Goal: Use online tool/utility: Utilize a website feature to perform a specific function

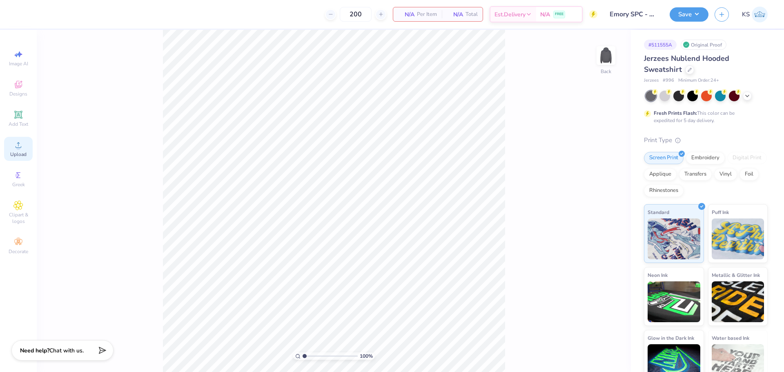
click at [22, 149] on icon at bounding box center [18, 145] width 10 height 10
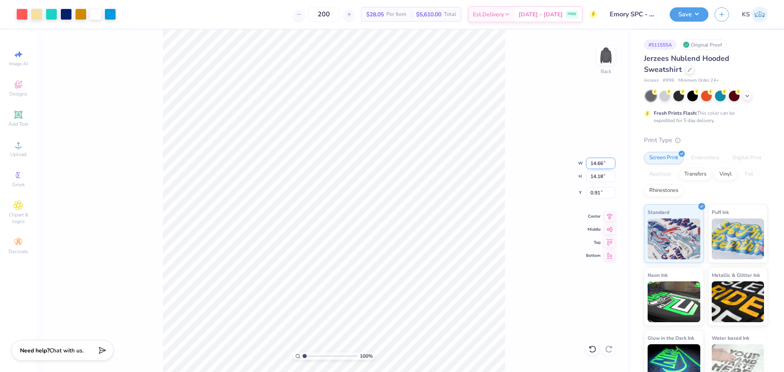
click at [598, 160] on input "14.66" at bounding box center [600, 163] width 29 height 11
type input "4.00"
type input "3.87"
type input "2.32"
click at [315, 357] on input "range" at bounding box center [330, 355] width 55 height 7
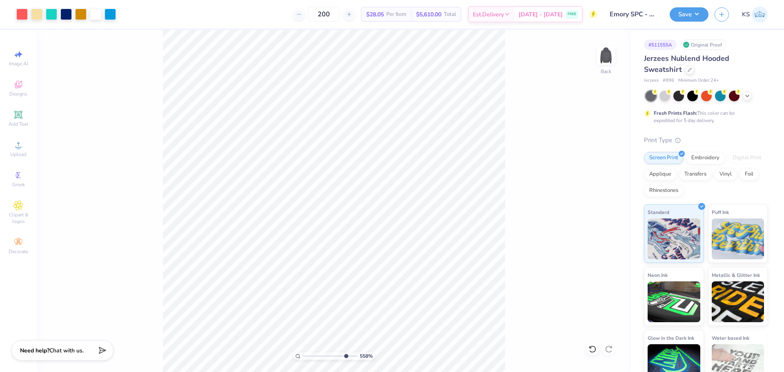
drag, startPoint x: 322, startPoint y: 354, endPoint x: 345, endPoint y: 351, distance: 23.4
click at [345, 352] on input "range" at bounding box center [330, 355] width 55 height 7
click at [594, 348] on icon at bounding box center [592, 349] width 8 height 8
drag, startPoint x: 324, startPoint y: 352, endPoint x: 316, endPoint y: 352, distance: 8.2
click at [316, 352] on input "range" at bounding box center [330, 355] width 55 height 7
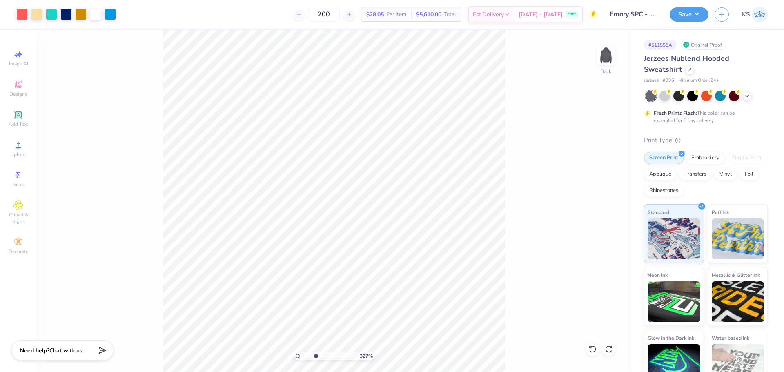
type input "3.05"
drag, startPoint x: 602, startPoint y: 193, endPoint x: 602, endPoint y: 174, distance: 18.4
click at [603, 192] on input "2.32" at bounding box center [600, 192] width 29 height 11
type input "3.00"
click at [316, 354] on input "range" at bounding box center [330, 355] width 55 height 7
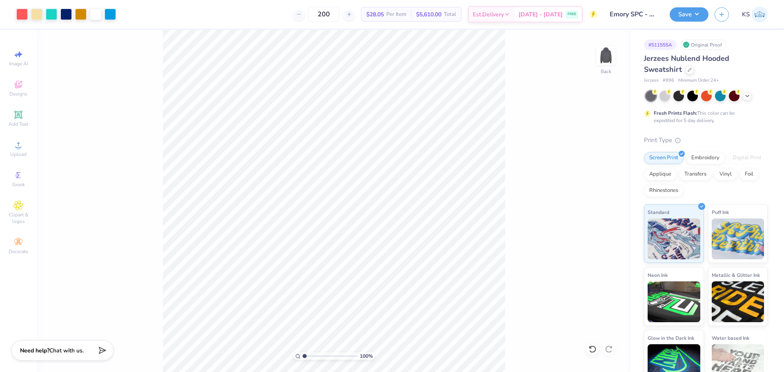
drag, startPoint x: 313, startPoint y: 354, endPoint x: 269, endPoint y: 354, distance: 44.1
type input "1"
click at [303, 354] on input "range" at bounding box center [330, 355] width 55 height 7
click at [602, 59] on img at bounding box center [606, 55] width 33 height 33
click at [23, 149] on div "Upload" at bounding box center [18, 149] width 29 height 24
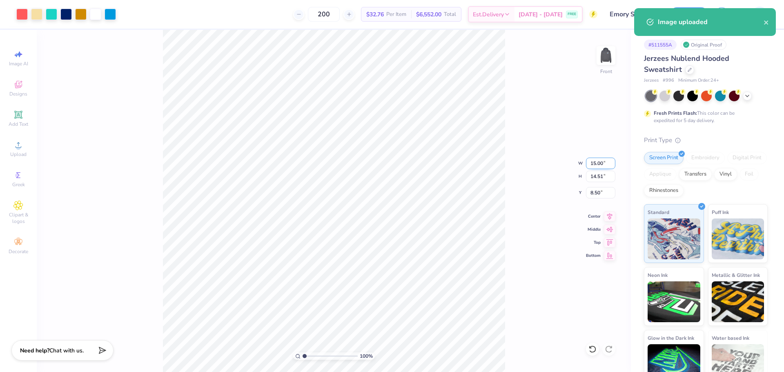
click at [600, 162] on input "15.00" at bounding box center [600, 163] width 29 height 11
type input "12.00"
type input "11.61"
type input "9.95"
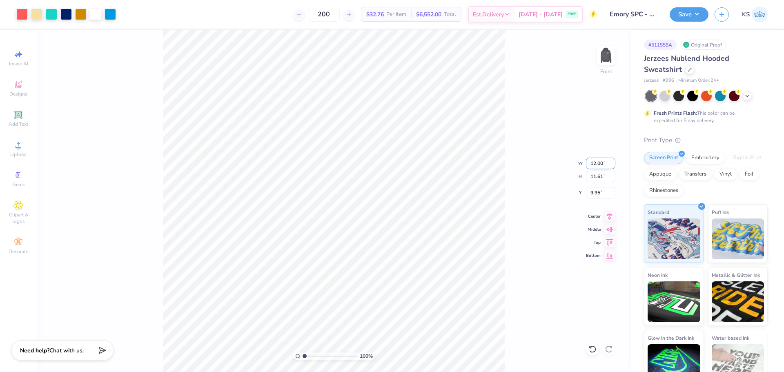
click at [601, 162] on input "12.00" at bounding box center [600, 163] width 29 height 11
type input "12.50"
type input "12.09"
click at [593, 192] on input "9.70" at bounding box center [600, 192] width 29 height 11
type input "6.00"
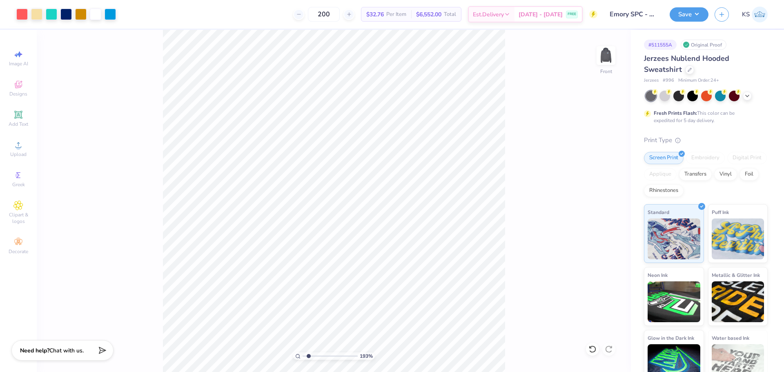
drag, startPoint x: 305, startPoint y: 357, endPoint x: 308, endPoint y: 343, distance: 14.3
click at [308, 352] on input "range" at bounding box center [330, 355] width 55 height 7
click at [310, 358] on input "range" at bounding box center [330, 355] width 55 height 7
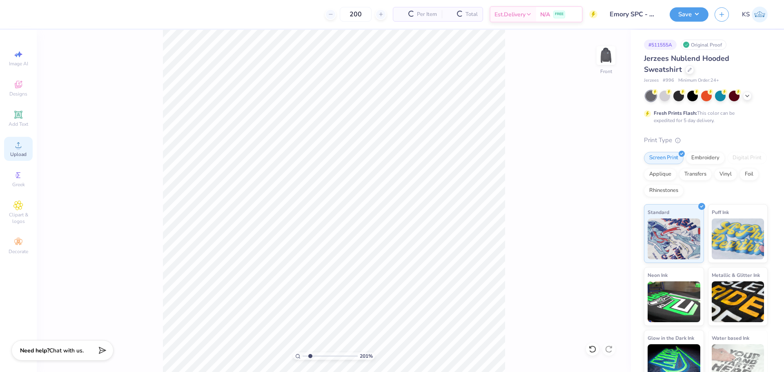
click at [18, 149] on circle at bounding box center [18, 147] width 4 height 4
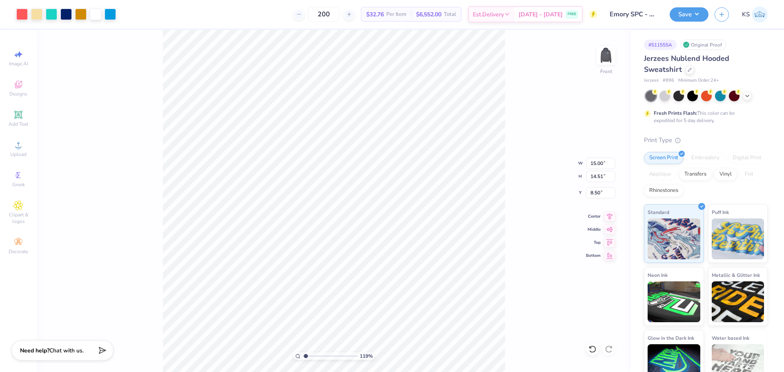
type input "1.26"
click at [306, 354] on input "range" at bounding box center [330, 355] width 55 height 7
click at [597, 164] on input "15.00" at bounding box center [600, 163] width 29 height 11
type input "12.50"
type input "12.09"
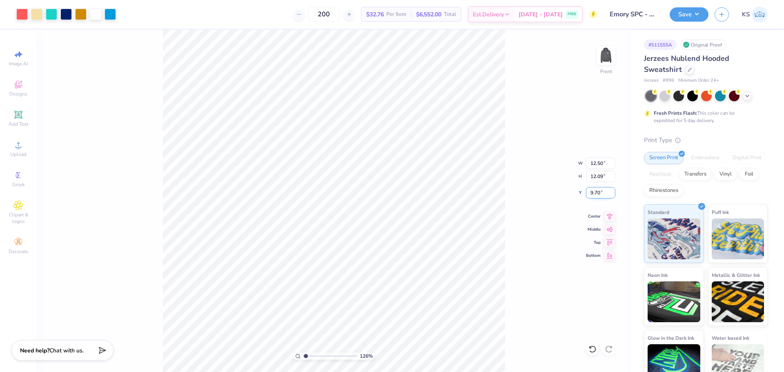
click at [602, 191] on input "9.70" at bounding box center [600, 192] width 29 height 11
type input "6.00"
type input "1.26"
click at [306, 356] on input "range" at bounding box center [330, 355] width 55 height 7
click at [513, 83] on div "126 % Front W 12.50 12.50 " H 12.09 12.09 " Y 6.00 6.00 " Center Middle Top Bot…" at bounding box center [334, 201] width 594 height 342
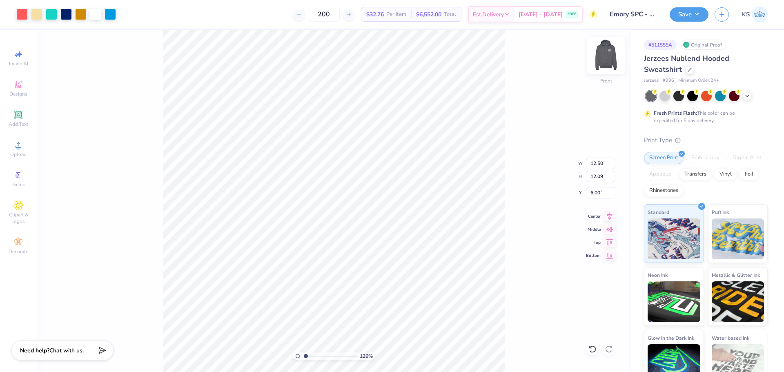
click at [604, 60] on img at bounding box center [606, 55] width 33 height 33
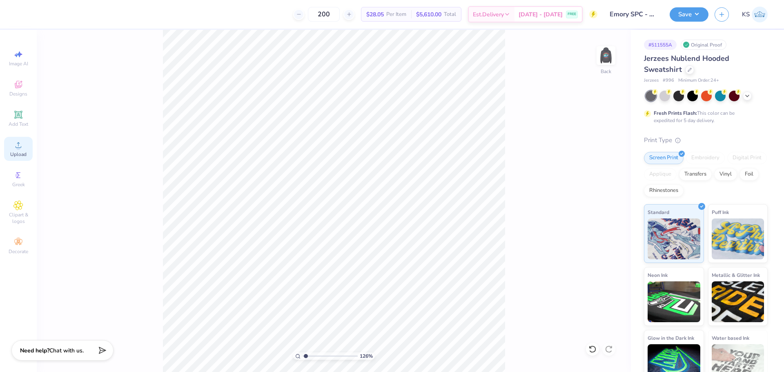
click at [22, 154] on span "Upload" at bounding box center [18, 154] width 16 height 7
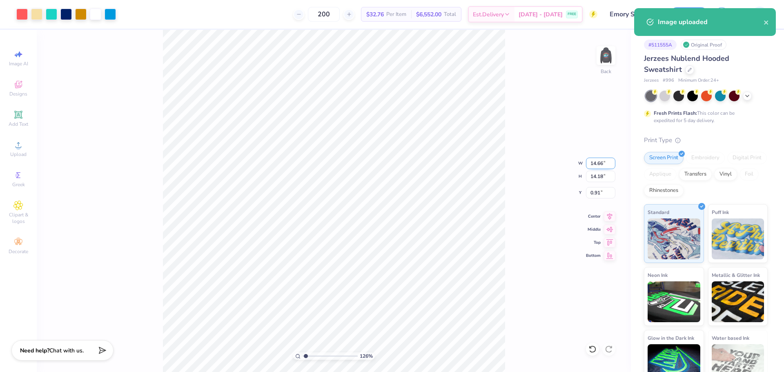
click at [600, 161] on input "14.66" at bounding box center [600, 163] width 29 height 11
type input "4.00"
type input "3.87"
click at [599, 197] on input "4.13" at bounding box center [600, 192] width 29 height 11
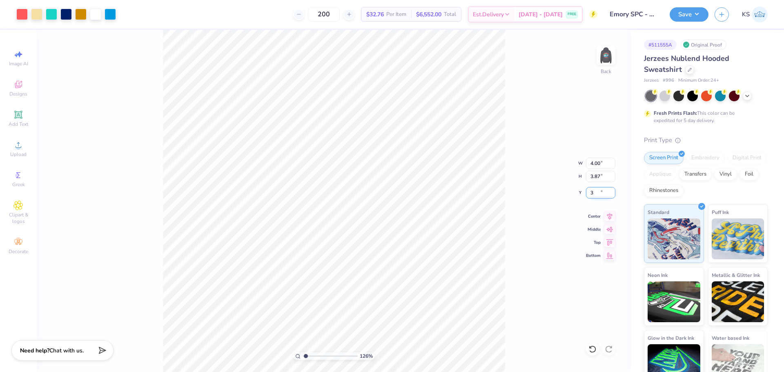
type input "3.00"
drag, startPoint x: 317, startPoint y: 355, endPoint x: 321, endPoint y: 353, distance: 4.4
click at [318, 355] on input "range" at bounding box center [330, 355] width 55 height 7
drag, startPoint x: 315, startPoint y: 354, endPoint x: 291, endPoint y: 356, distance: 24.2
type input "1"
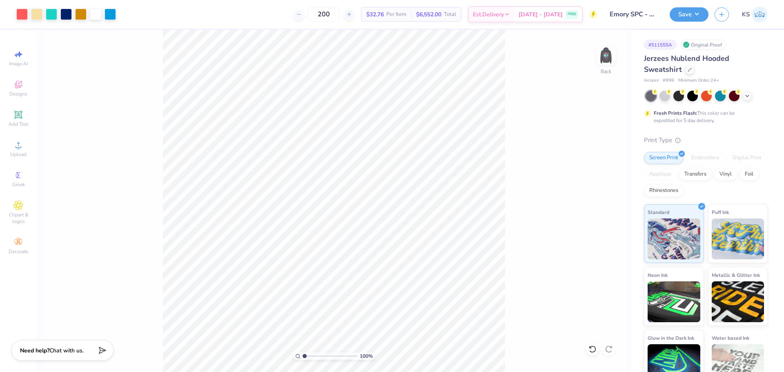
click at [303, 356] on input "range" at bounding box center [330, 355] width 55 height 7
click at [611, 53] on img at bounding box center [606, 55] width 33 height 33
click at [692, 14] on button "Save" at bounding box center [689, 13] width 39 height 14
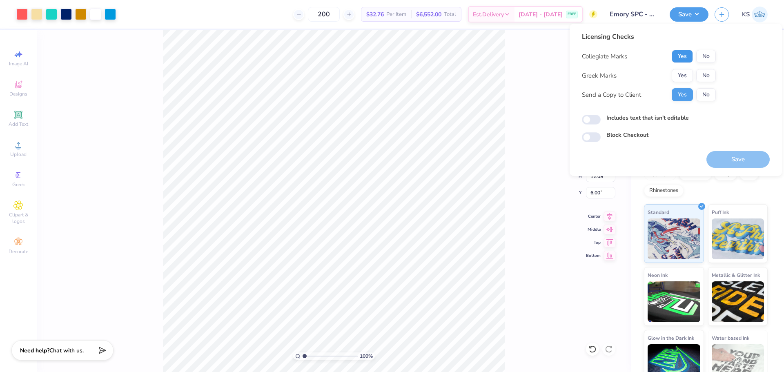
click at [686, 54] on button "Yes" at bounding box center [682, 56] width 21 height 13
drag, startPoint x: 705, startPoint y: 74, endPoint x: 708, endPoint y: 82, distance: 8.5
click at [705, 75] on button "No" at bounding box center [706, 75] width 20 height 13
drag, startPoint x: 733, startPoint y: 162, endPoint x: 561, endPoint y: 114, distance: 178.6
click at [732, 162] on button "Save" at bounding box center [737, 159] width 63 height 17
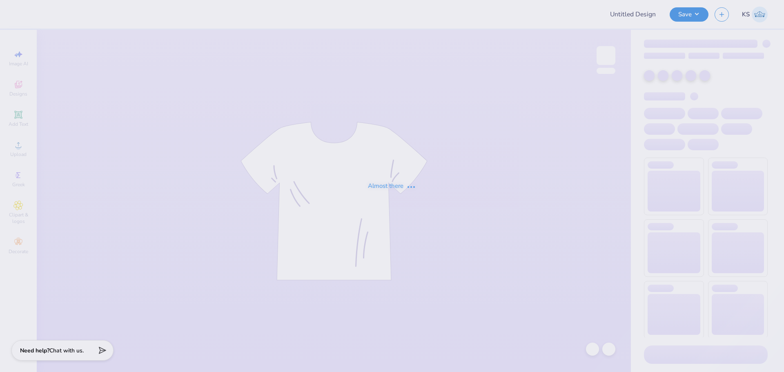
type input "Emory SPC - Homecoming 2025"
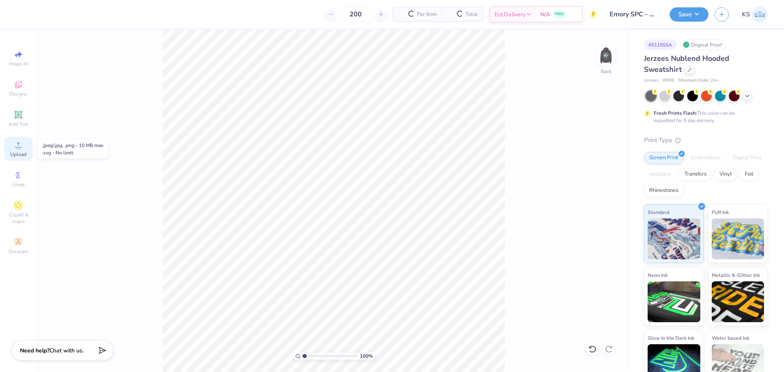
click at [21, 146] on icon at bounding box center [18, 145] width 10 height 10
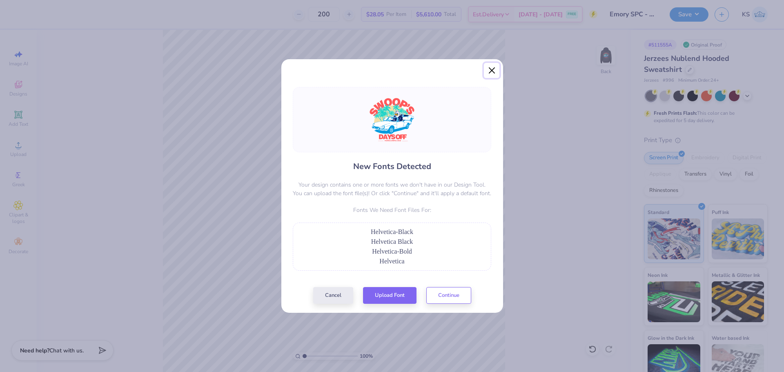
click at [492, 70] on button "Close" at bounding box center [492, 71] width 16 height 16
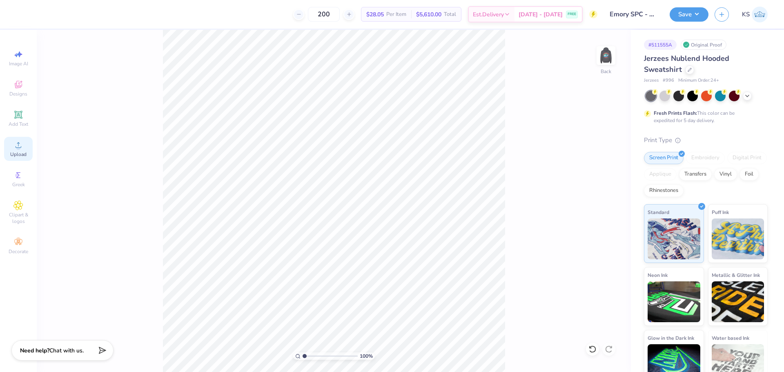
click at [17, 154] on span "Upload" at bounding box center [18, 154] width 16 height 7
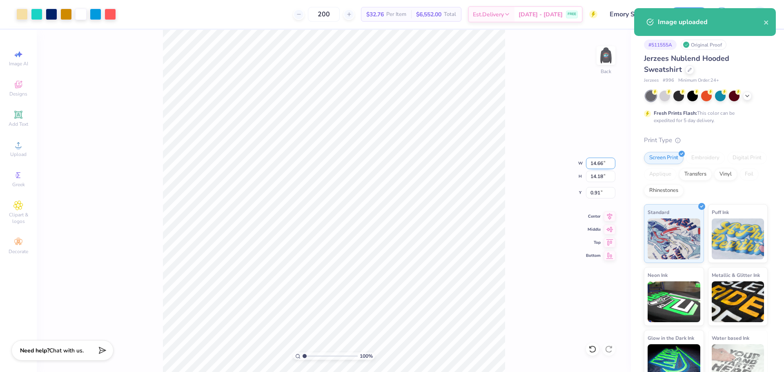
click at [599, 163] on input "14.66" at bounding box center [600, 163] width 29 height 11
click at [595, 177] on input "14.18" at bounding box center [600, 176] width 29 height 11
type input "4"
type input "4.13"
type input "4.00"
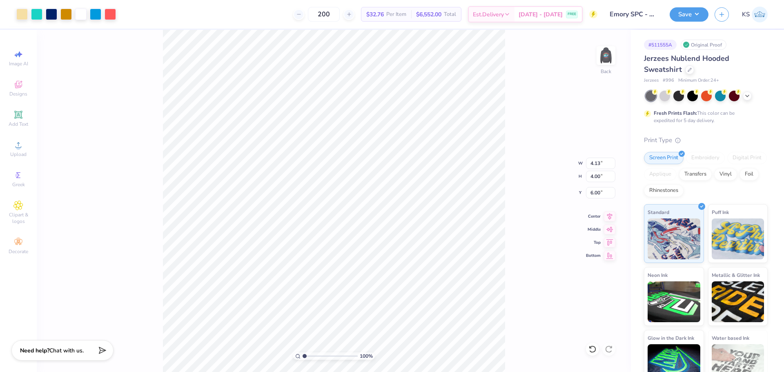
type input "3.59"
click at [599, 163] on input "4.13" at bounding box center [600, 163] width 29 height 11
type input "3.50"
type input "3.39"
drag, startPoint x: 602, startPoint y: 192, endPoint x: 597, endPoint y: 188, distance: 5.8
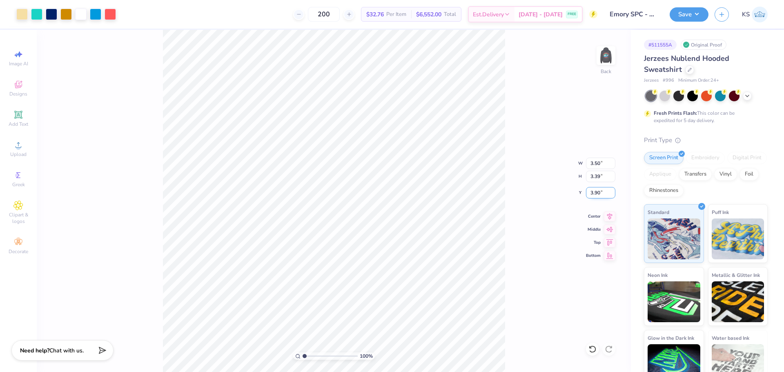
click at [602, 191] on input "3.90" at bounding box center [600, 192] width 29 height 11
type input "3.00"
type input "4.09"
click at [321, 356] on input "range" at bounding box center [330, 355] width 55 height 7
click at [596, 352] on icon at bounding box center [592, 349] width 8 height 8
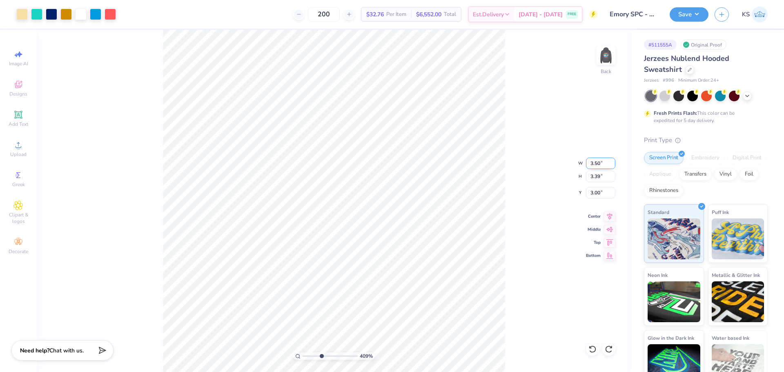
click at [594, 168] on input "3.50" at bounding box center [600, 163] width 29 height 11
type input "4.00"
type input "3.87"
type input "2.76"
drag, startPoint x: 322, startPoint y: 354, endPoint x: 313, endPoint y: 355, distance: 9.0
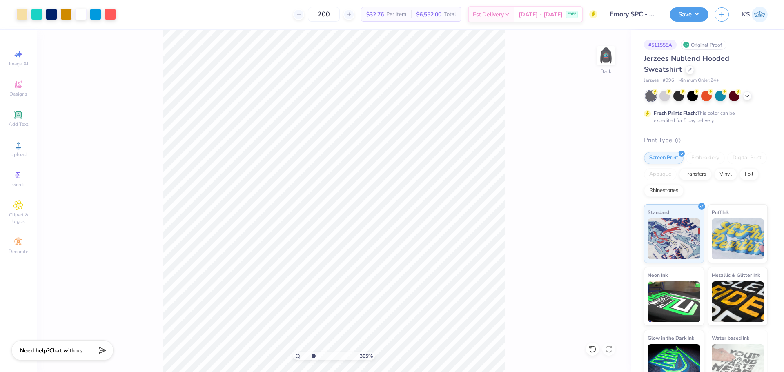
type input "2.6"
click at [313, 355] on input "range" at bounding box center [330, 355] width 55 height 7
click at [605, 192] on input "2.76" at bounding box center [600, 192] width 29 height 11
type input "3.00"
drag, startPoint x: 313, startPoint y: 356, endPoint x: 307, endPoint y: 354, distance: 6.6
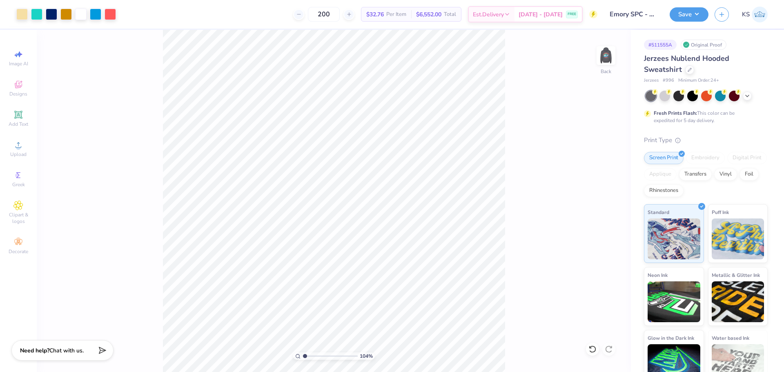
type input "1.19"
click at [305, 356] on input "range" at bounding box center [330, 355] width 55 height 7
click at [604, 48] on img at bounding box center [606, 55] width 33 height 33
click at [603, 162] on input "4.06" at bounding box center [600, 163] width 29 height 11
type input "12.50"
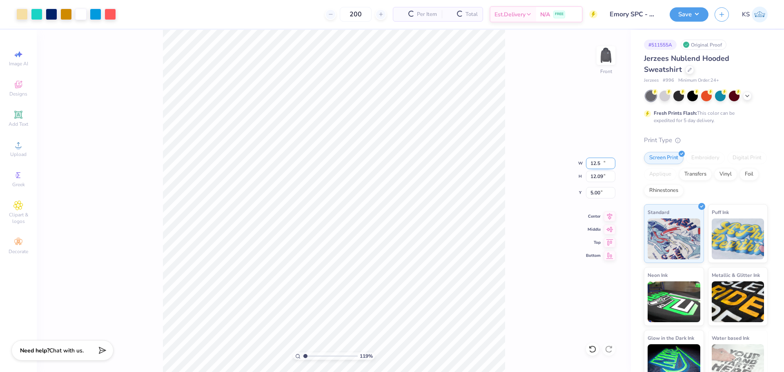
type input "12.09"
click at [595, 198] on input "5.00" at bounding box center [600, 192] width 29 height 11
type input "6.00"
click at [511, 245] on div "119 % Front W 12.50 12.50 " H 12.09 12.09 " Y 6.00 6.00 " Center Middle Top Bot…" at bounding box center [334, 201] width 594 height 342
click at [275, 162] on div "119 % Front" at bounding box center [334, 201] width 594 height 342
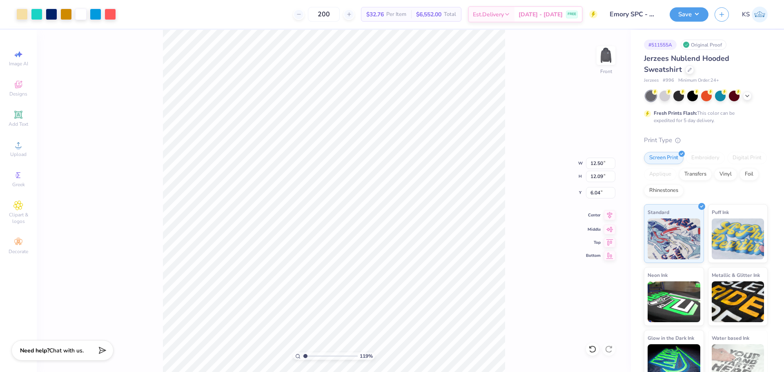
click at [609, 215] on icon at bounding box center [609, 215] width 11 height 10
click at [594, 194] on input "6.04" at bounding box center [600, 192] width 29 height 11
type input "6.00"
click at [525, 209] on div "119 % Front W 12.50 12.50 " H 12.09 12.09 " Y 6.00 6.00 " Center Middle Top Bot…" at bounding box center [334, 201] width 594 height 342
drag, startPoint x: 306, startPoint y: 358, endPoint x: 330, endPoint y: 354, distance: 24.4
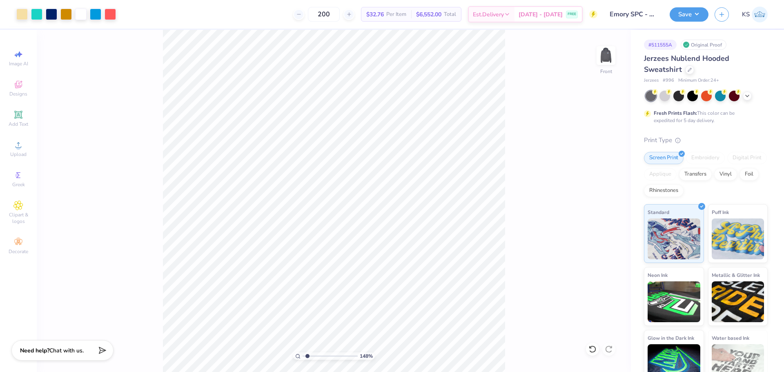
type input "1.63"
click at [308, 357] on input "range" at bounding box center [330, 355] width 55 height 7
click at [702, 11] on button "Save" at bounding box center [689, 13] width 39 height 14
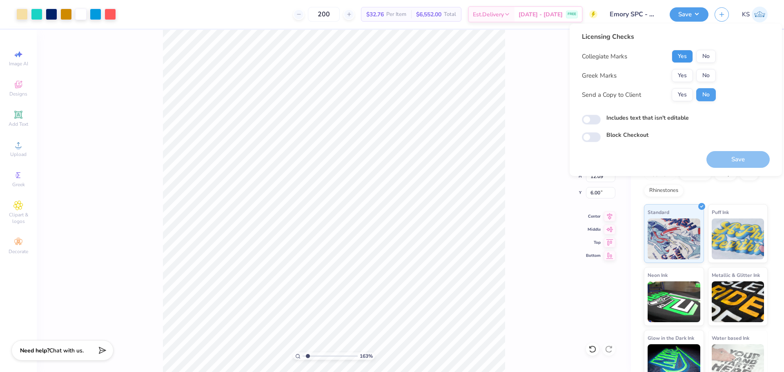
click at [692, 55] on button "Yes" at bounding box center [682, 56] width 21 height 13
click at [708, 69] on button "No" at bounding box center [706, 75] width 20 height 13
click at [725, 154] on button "Save" at bounding box center [737, 159] width 63 height 17
